Goal: Transaction & Acquisition: Purchase product/service

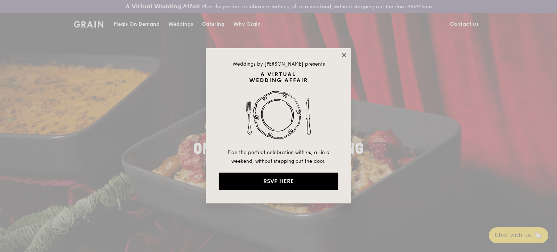
click at [347, 54] on icon at bounding box center [344, 55] width 7 height 7
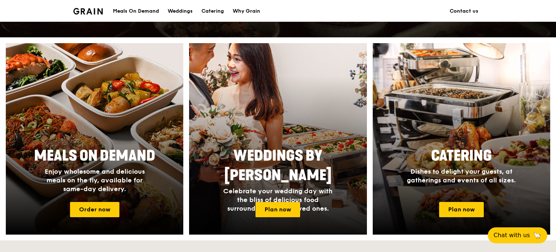
scroll to position [327, 0]
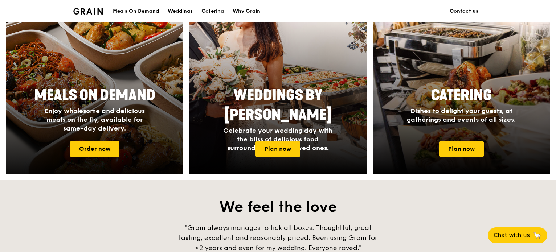
click at [87, 139] on div at bounding box center [94, 78] width 195 height 211
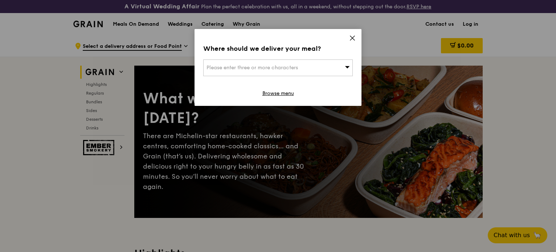
click at [301, 69] on div "Please enter three or more characters" at bounding box center [278, 68] width 150 height 17
paste input "138522"
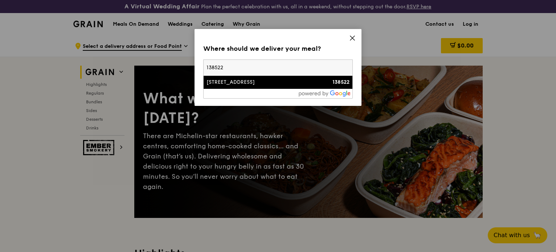
type input "138522"
click at [239, 83] on div "[STREET_ADDRESS]" at bounding box center [260, 82] width 107 height 7
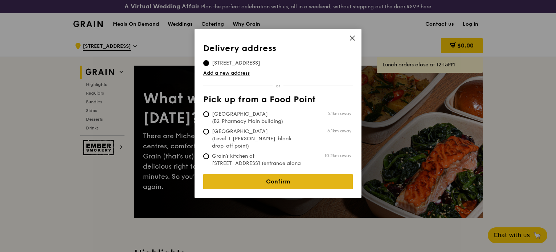
click at [267, 174] on link "Confirm" at bounding box center [278, 181] width 150 height 15
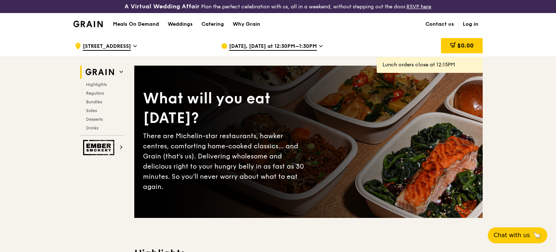
click at [287, 48] on span "[DATE], [DATE] at 12:30PM–1:30PM" at bounding box center [273, 47] width 88 height 8
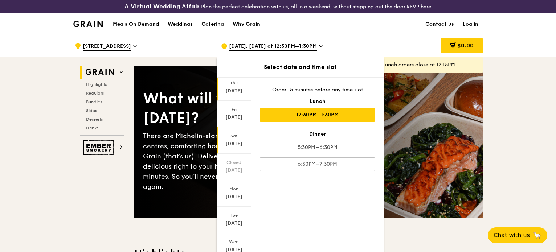
scroll to position [48, 0]
click at [235, 183] on div "[DATE]" at bounding box center [234, 194] width 34 height 26
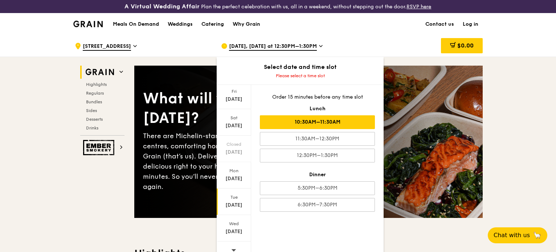
click at [315, 122] on div "10:30AM–11:30AM" at bounding box center [317, 122] width 115 height 14
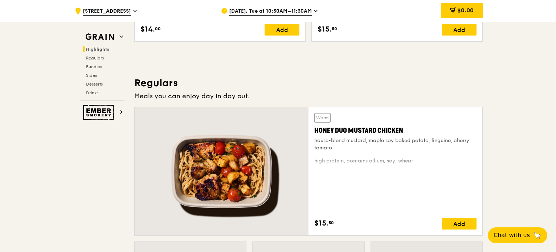
scroll to position [508, 0]
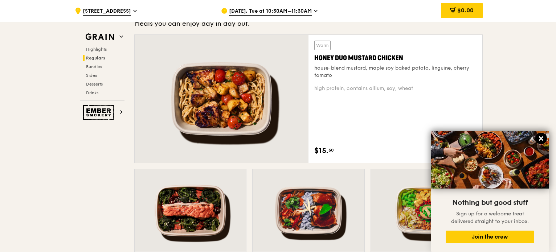
click at [543, 138] on icon at bounding box center [541, 138] width 7 height 7
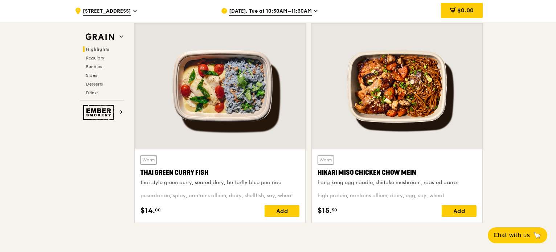
scroll to position [254, 0]
click at [289, 214] on div "Add" at bounding box center [282, 211] width 35 height 12
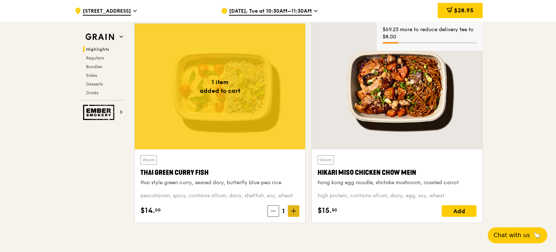
click at [298, 209] on span at bounding box center [294, 211] width 12 height 12
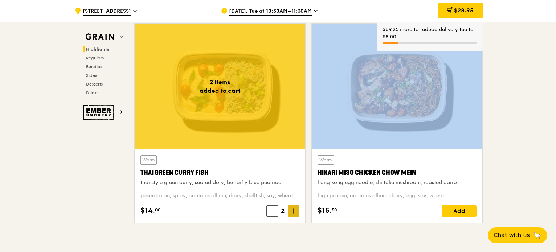
click at [298, 209] on span at bounding box center [294, 211] width 12 height 12
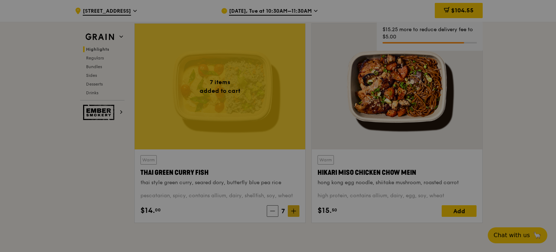
click at [298, 209] on div at bounding box center [278, 126] width 556 height 252
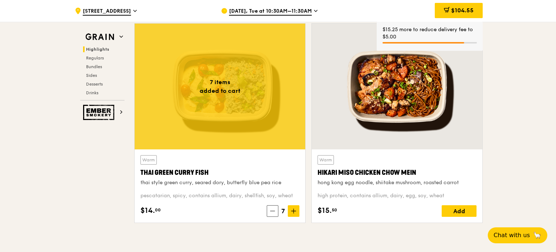
click at [297, 212] on span at bounding box center [294, 211] width 12 height 12
click at [466, 212] on div "Add" at bounding box center [459, 211] width 35 height 12
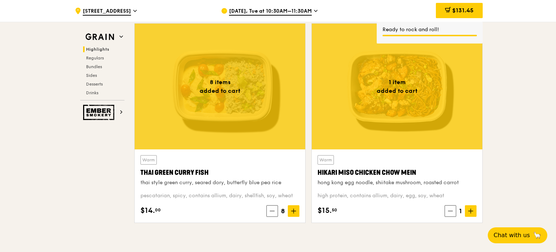
drag, startPoint x: 479, startPoint y: 212, endPoint x: 475, endPoint y: 211, distance: 4.4
click at [479, 212] on div "Warm Hikari Miso Chicken Chow Mein hong kong egg noodle, shiitake mushroom, roa…" at bounding box center [397, 186] width 171 height 73
click at [468, 213] on span at bounding box center [471, 211] width 12 height 12
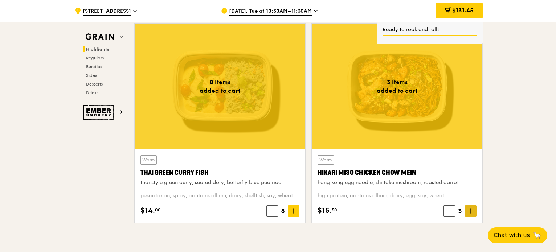
click at [468, 213] on span at bounding box center [471, 211] width 12 height 12
click at [467, 213] on span at bounding box center [471, 211] width 12 height 12
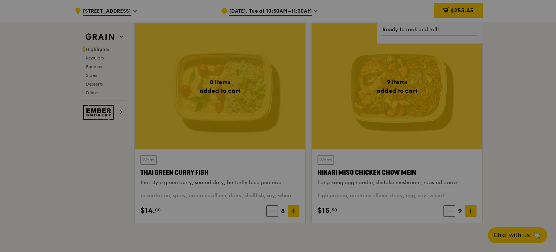
click at [448, 213] on div at bounding box center [278, 126] width 556 height 252
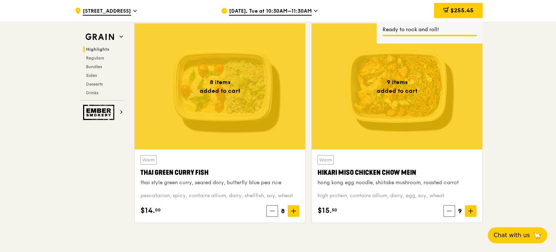
click at [448, 213] on icon at bounding box center [449, 211] width 5 height 5
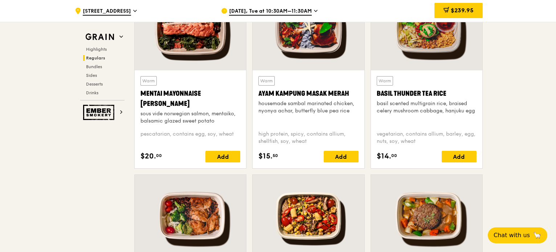
scroll to position [871, 0]
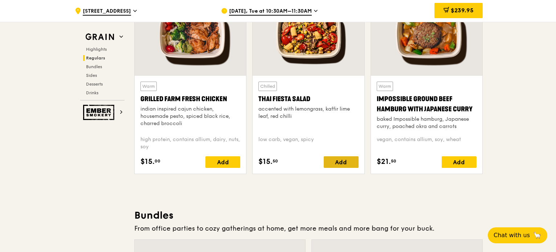
click at [355, 162] on div "Add" at bounding box center [341, 162] width 35 height 12
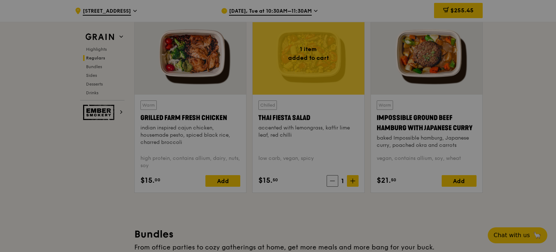
scroll to position [835, 0]
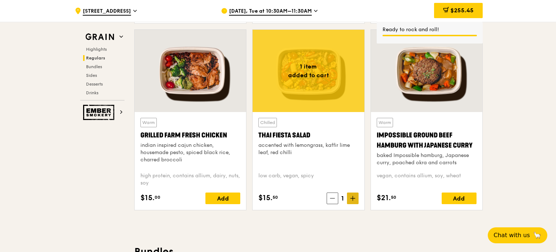
click at [356, 199] on span at bounding box center [353, 199] width 12 height 12
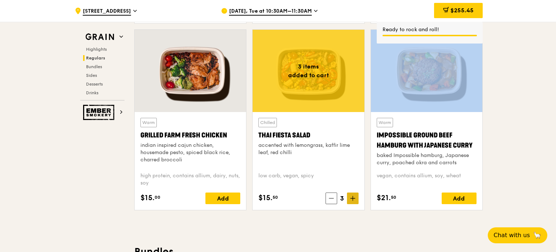
click at [356, 199] on span at bounding box center [353, 199] width 12 height 12
click at [473, 125] on div "Warm Impossible Ground Beef Hamburg with Japanese [PERSON_NAME] baked Impossibl…" at bounding box center [427, 142] width 100 height 49
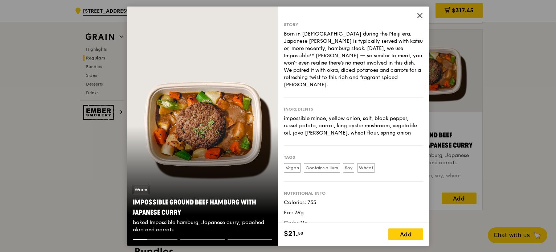
click at [420, 15] on icon at bounding box center [420, 15] width 7 height 7
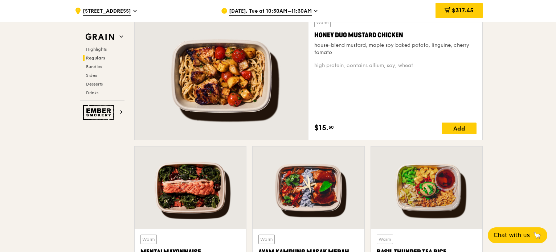
scroll to position [508, 0]
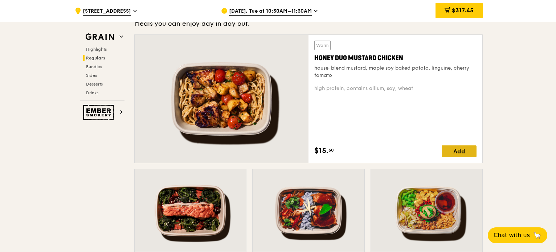
click at [460, 146] on div "Add" at bounding box center [459, 152] width 35 height 12
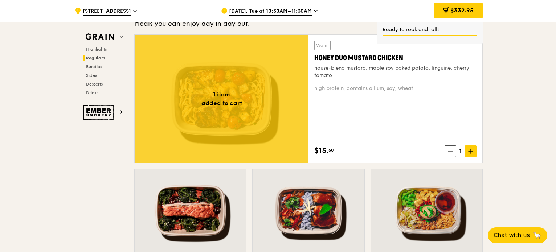
click at [472, 151] on icon at bounding box center [471, 151] width 4 height 0
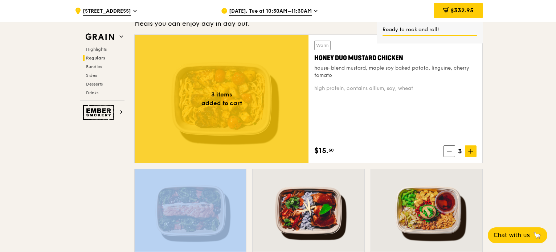
click at [472, 151] on icon at bounding box center [471, 151] width 4 height 0
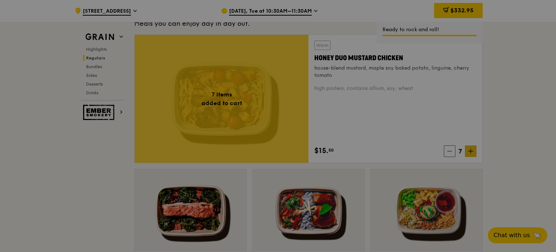
click at [474, 149] on div at bounding box center [278, 126] width 556 height 252
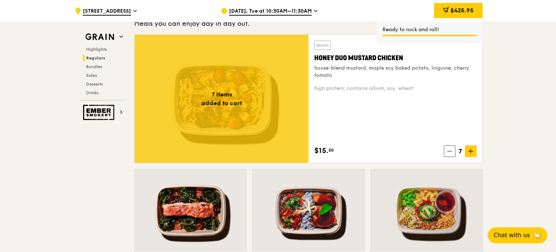
click at [473, 151] on icon at bounding box center [470, 151] width 5 height 5
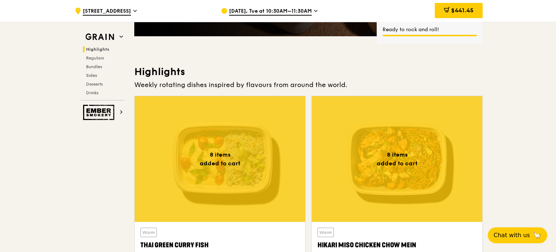
scroll to position [181, 0]
